Goal: Task Accomplishment & Management: Manage account settings

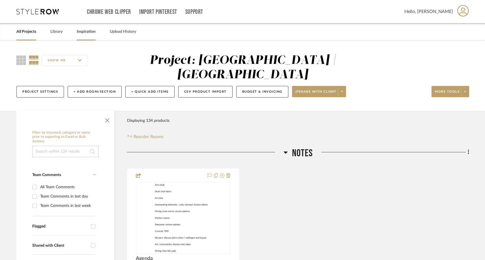
click at [89, 32] on link "Inspiration" at bounding box center [86, 32] width 19 height 8
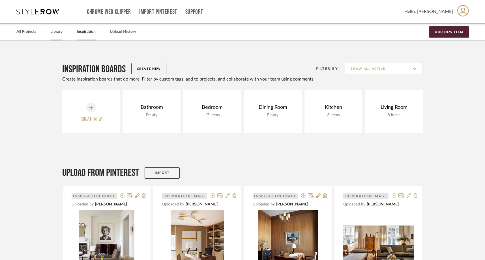
click at [60, 33] on link "Library" at bounding box center [56, 32] width 12 height 8
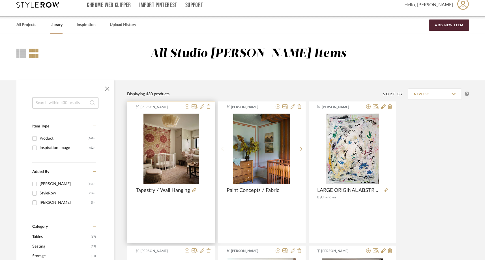
scroll to position [11, 0]
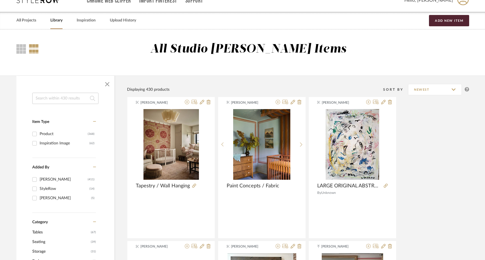
click at [61, 102] on input at bounding box center [65, 98] width 66 height 11
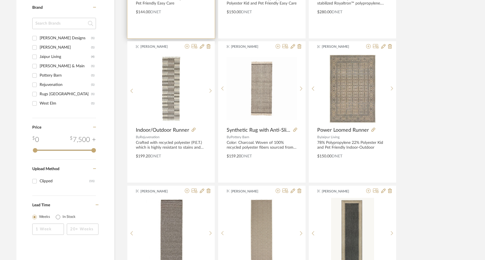
scroll to position [234, 0]
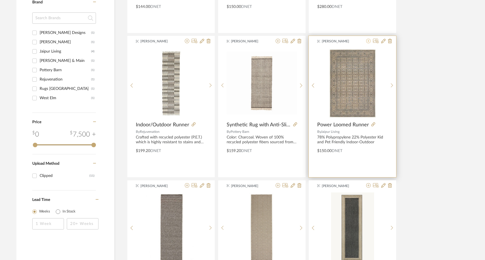
type input "runner"
click at [368, 43] on icon at bounding box center [368, 41] width 5 height 5
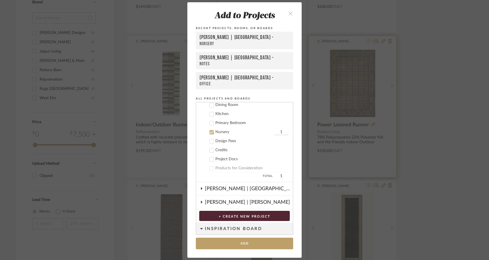
scroll to position [76, 0]
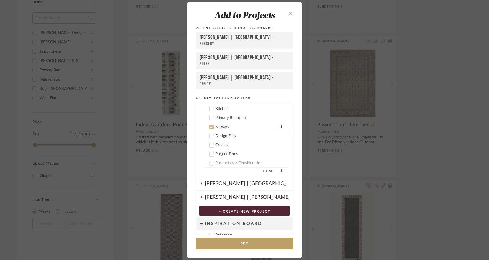
click at [211, 128] on icon at bounding box center [212, 127] width 4 height 4
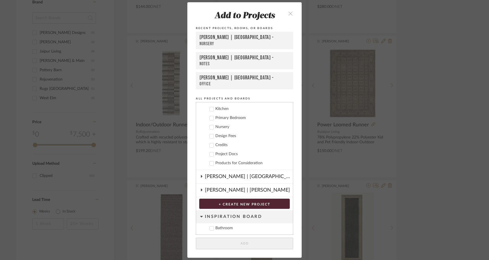
click at [210, 109] on icon at bounding box center [212, 109] width 4 height 3
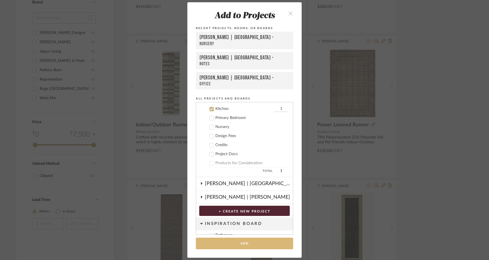
click at [226, 245] on button "Add" at bounding box center [244, 244] width 97 height 12
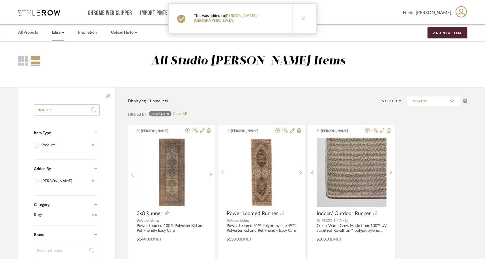
scroll to position [234, 0]
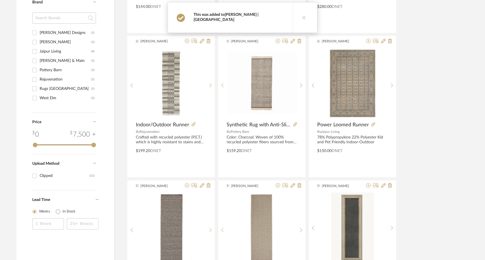
click at [259, 16] on link "[PERSON_NAME] | [GEOGRAPHIC_DATA]" at bounding box center [226, 17] width 65 height 9
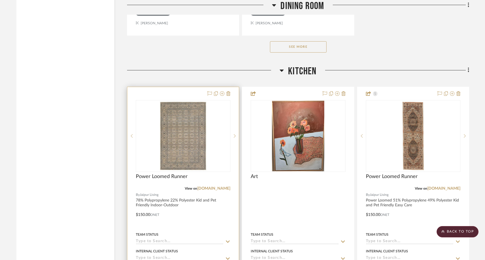
scroll to position [4377, 0]
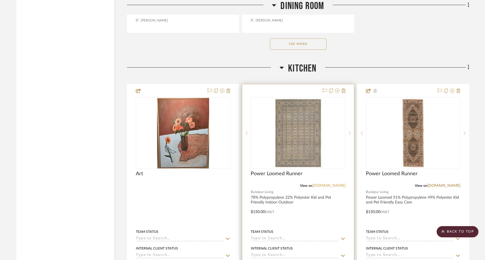
click at [329, 184] on link "[DOMAIN_NAME]" at bounding box center [329, 186] width 33 height 4
click at [321, 141] on img "0" at bounding box center [298, 133] width 71 height 71
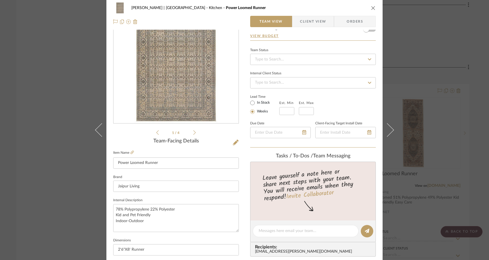
scroll to position [0, 0]
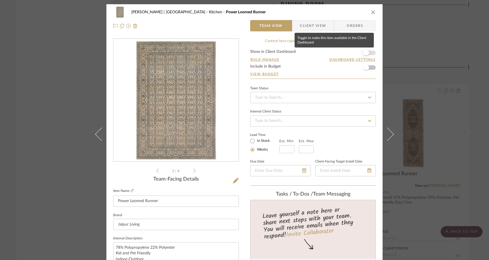
click at [367, 51] on span "button" at bounding box center [366, 53] width 12 height 12
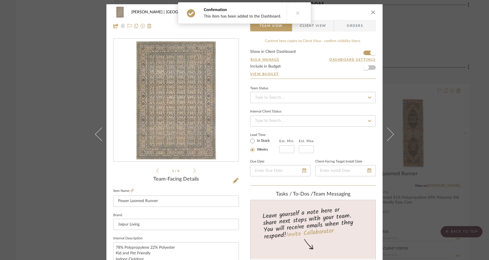
click at [195, 169] on div "1 / 4" at bounding box center [176, 107] width 126 height 136
click at [193, 171] on icon at bounding box center [194, 170] width 3 height 5
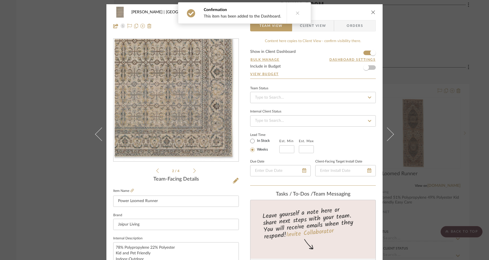
click at [193, 171] on icon at bounding box center [194, 170] width 3 height 5
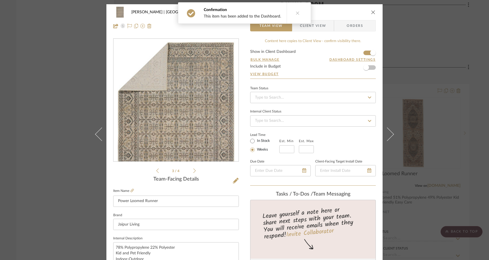
click at [193, 171] on icon at bounding box center [194, 170] width 3 height 5
